Goal: Find specific page/section: Find specific page/section

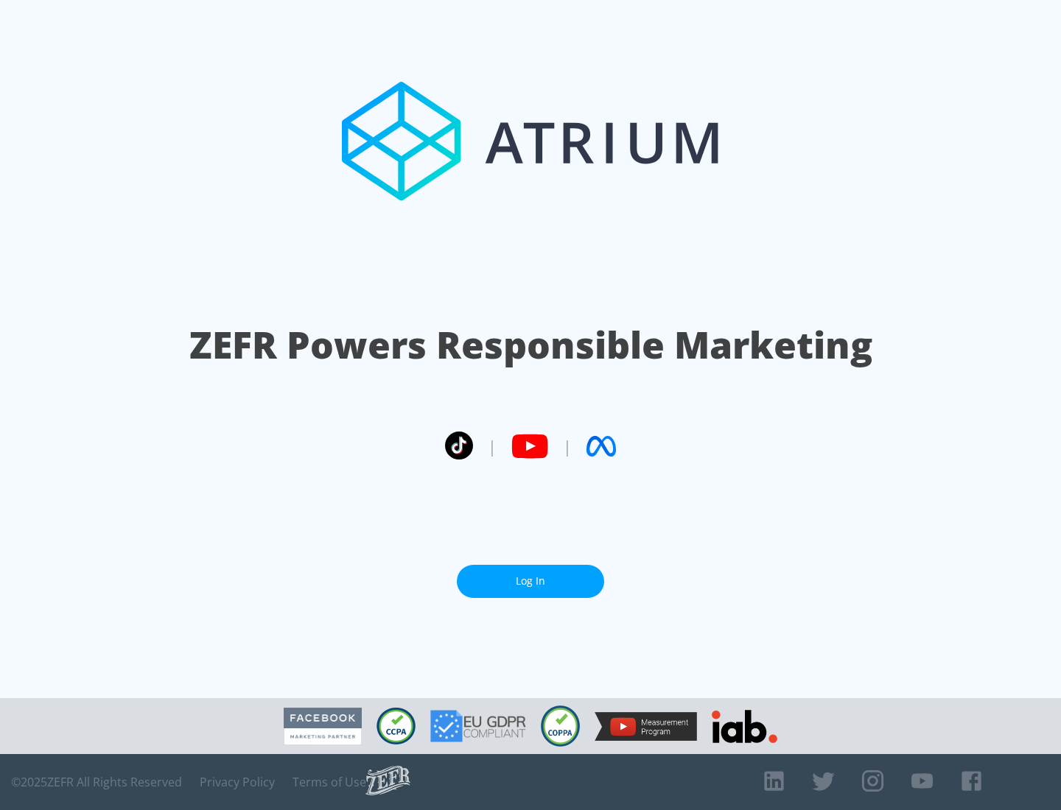
click at [530, 581] on link "Log In" at bounding box center [530, 581] width 147 height 33
